Goal: Check status: Check status

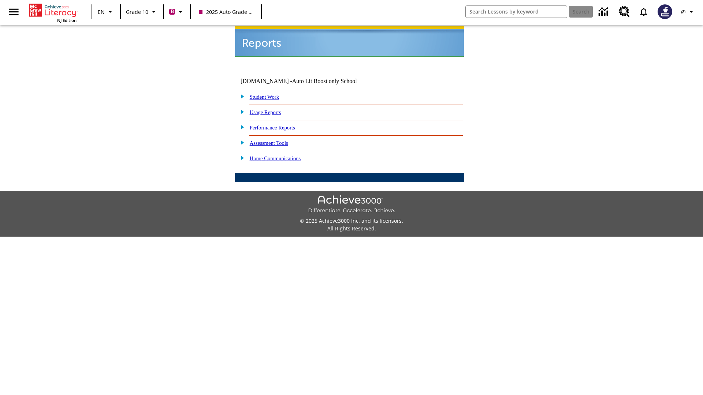
click at [269, 94] on link "Student Work" at bounding box center [264, 97] width 29 height 6
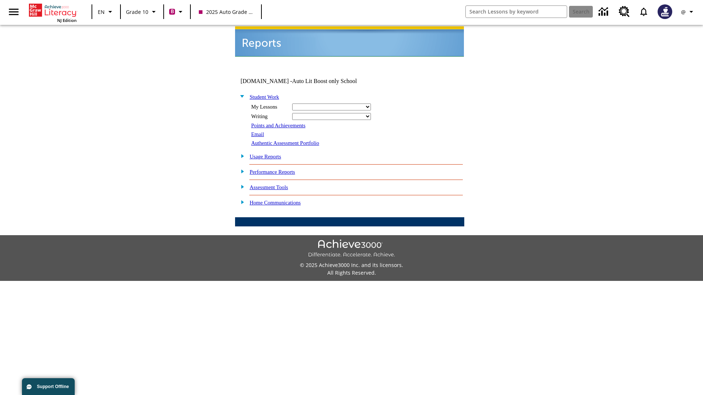
select select "/options/reports/?report_id=24&atype=2&section=2"
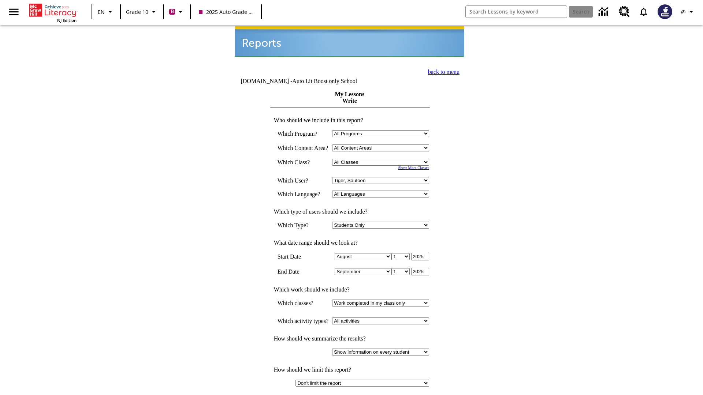
select select "21433649"
select select "4"
type input "2024"
